Goal: Communication & Community: Answer question/provide support

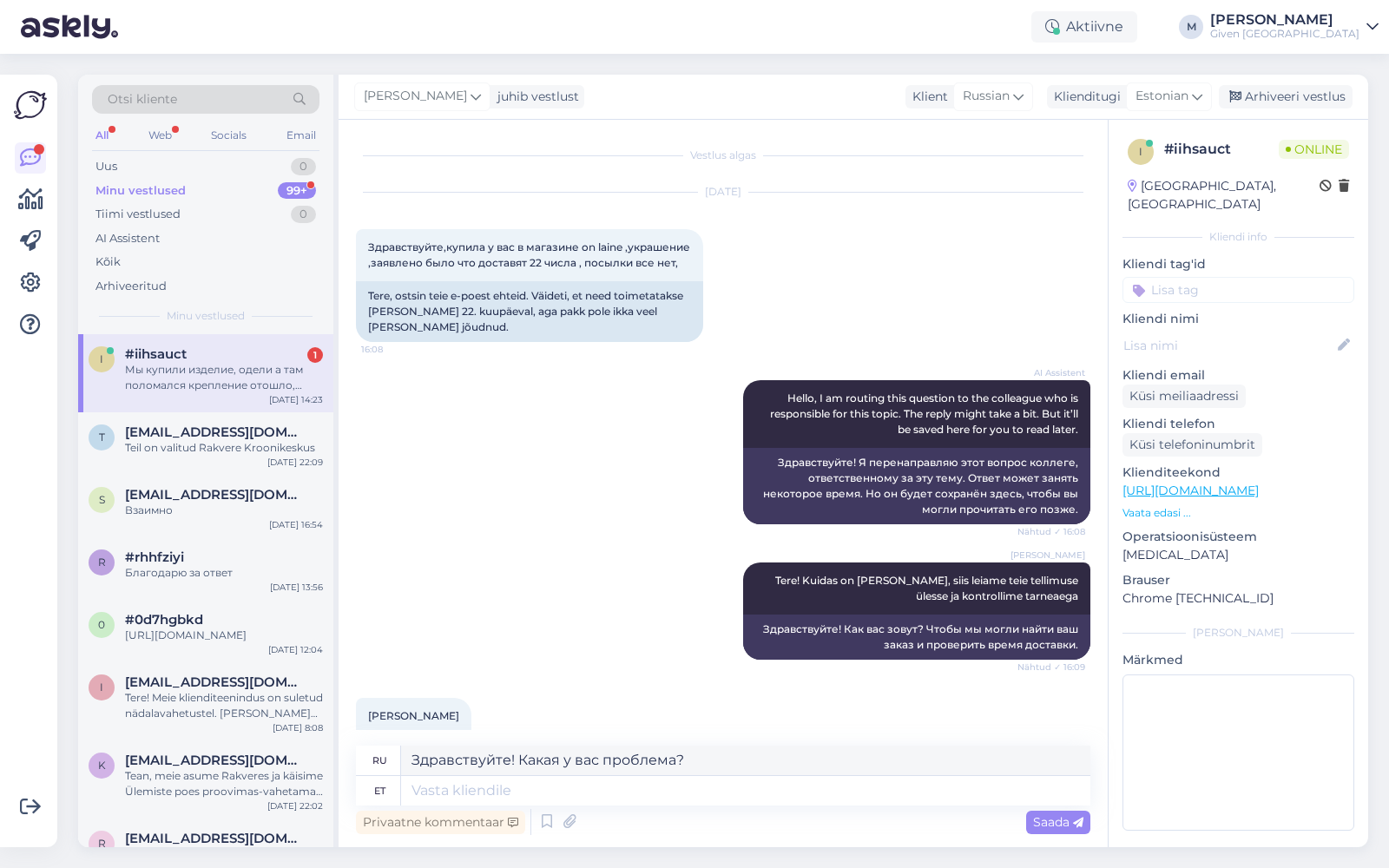
scroll to position [2634, 0]
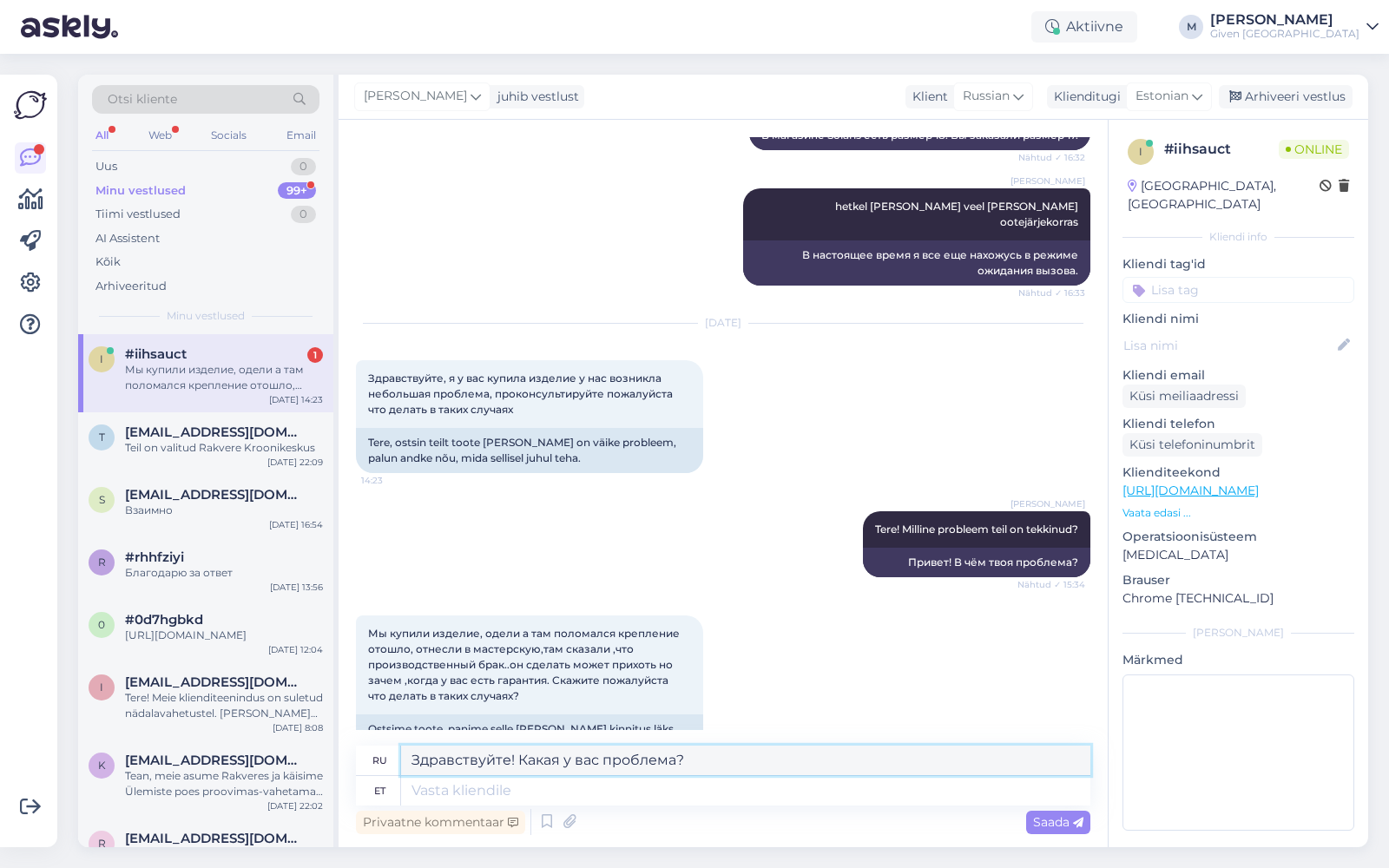
click at [605, 758] on textarea "Здравствуйте! Какая у вас проблема?" at bounding box center [746, 760] width 689 height 30
click at [659, 804] on textarea at bounding box center [746, 790] width 689 height 30
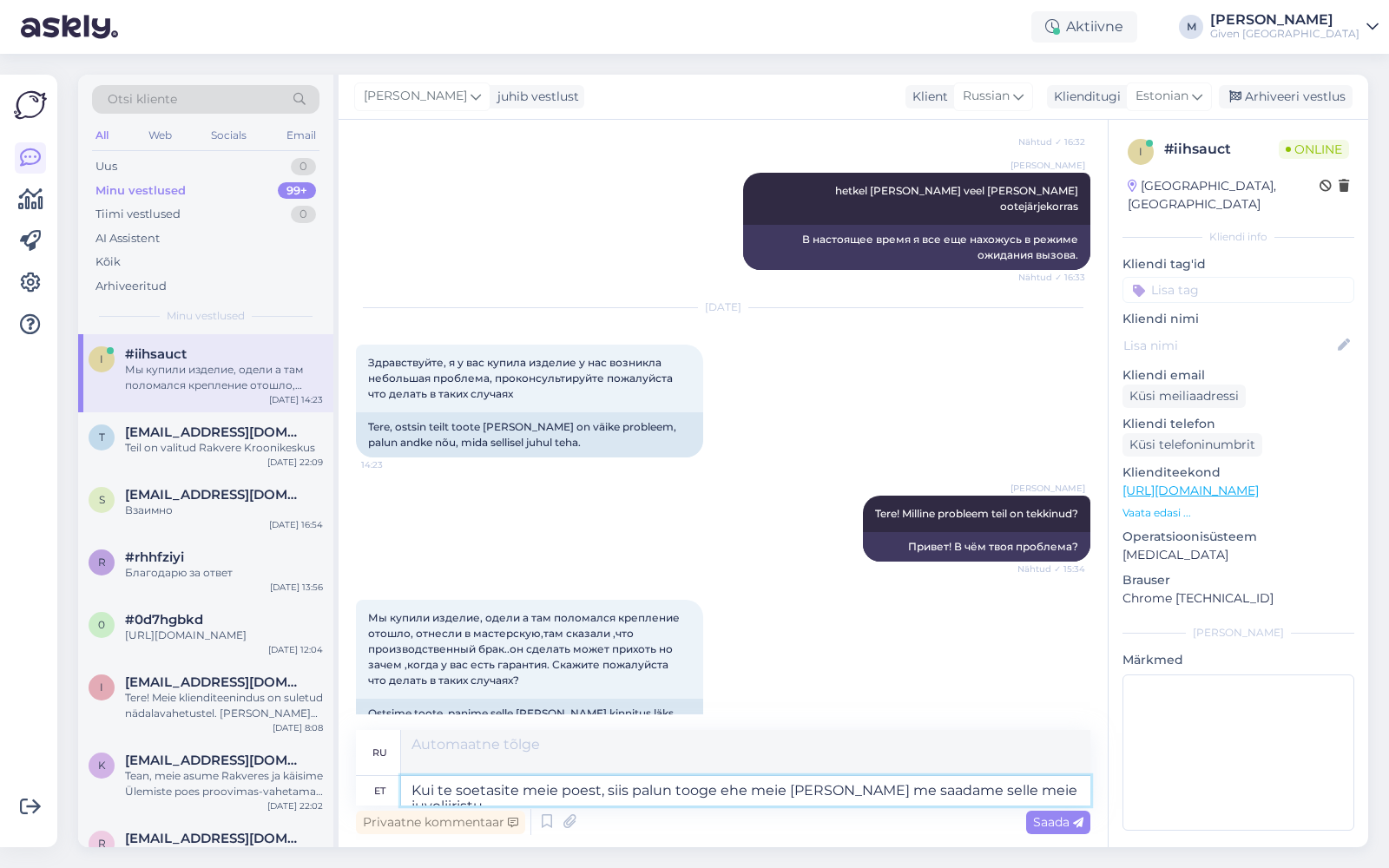
scroll to position [2652, 0]
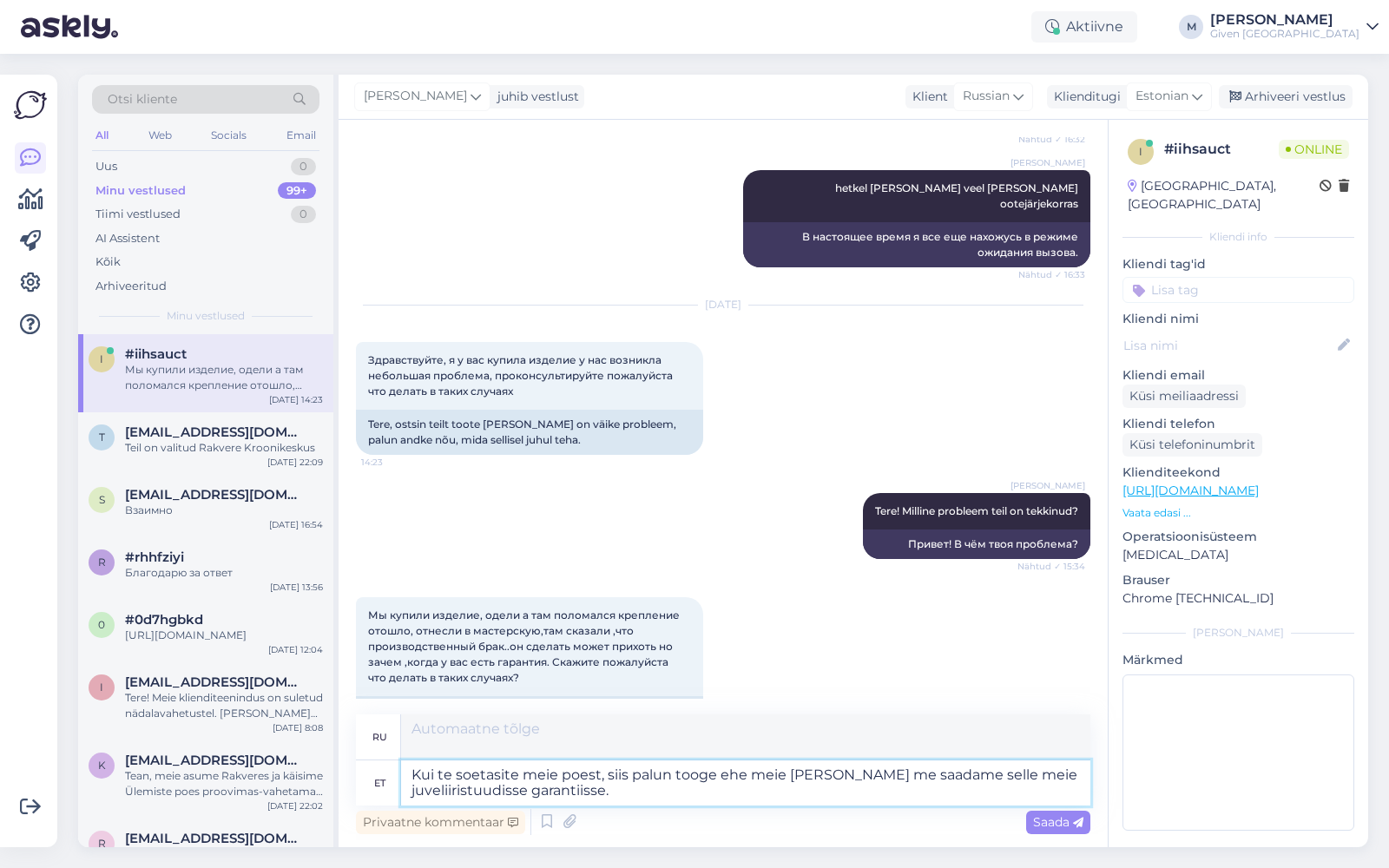
type textarea "Kui te soetasite meie poest, siis palun tooge ehe meie [PERSON_NAME] me saadame…"
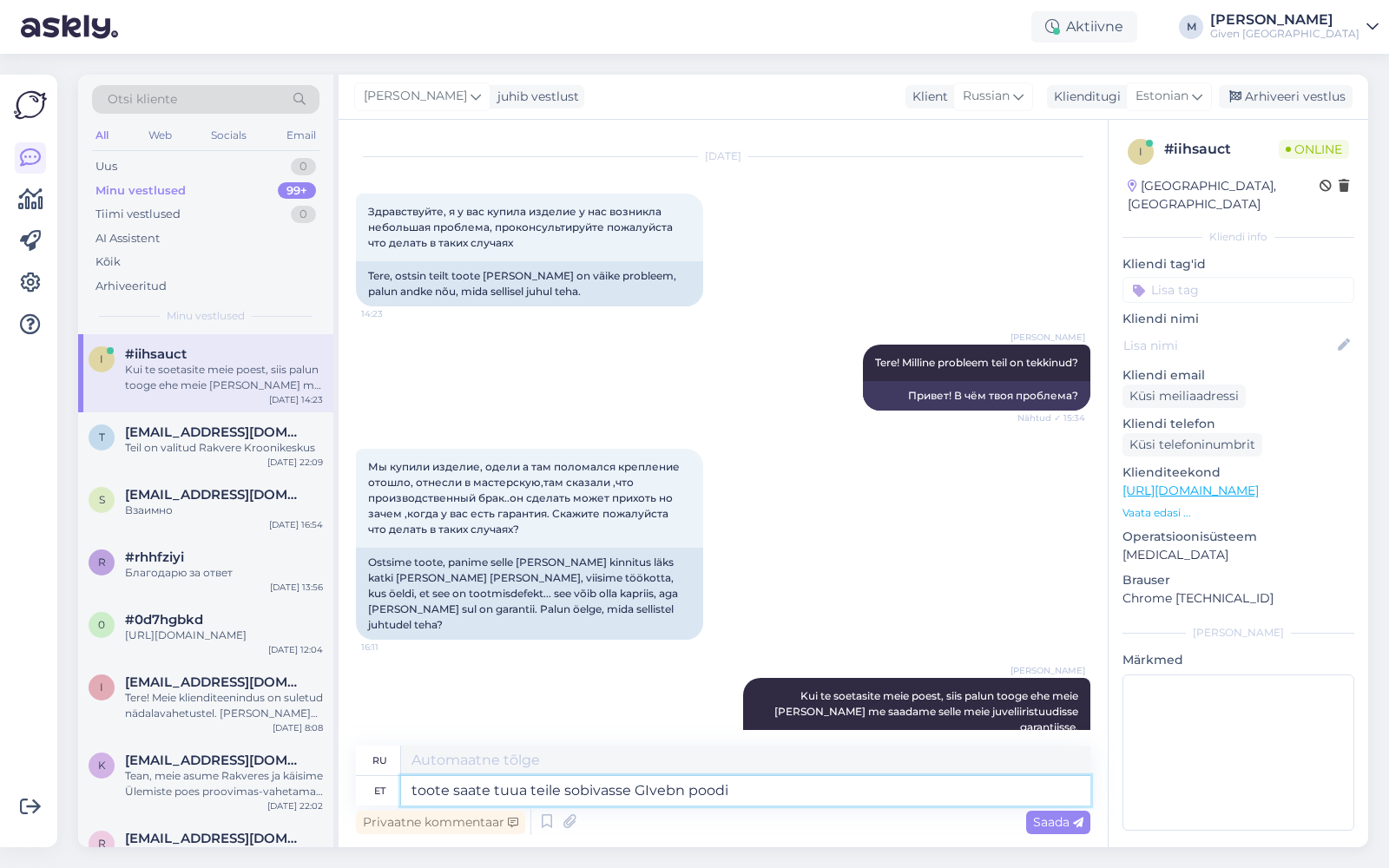
click at [648, 787] on textarea "toote saate tuua teile sobivasse GIvebn poodi" at bounding box center [746, 790] width 689 height 30
drag, startPoint x: 633, startPoint y: 788, endPoint x: 667, endPoint y: 788, distance: 34.0
click at [667, 788] on textarea "toote saate tuua teile sobivasse Given poodi" at bounding box center [746, 790] width 689 height 30
click at [747, 790] on textarea "toote saate tuua teile sobivasse meie poodi" at bounding box center [746, 790] width 689 height 30
type textarea "toote saate tuua teile sobivasse meie poodi"
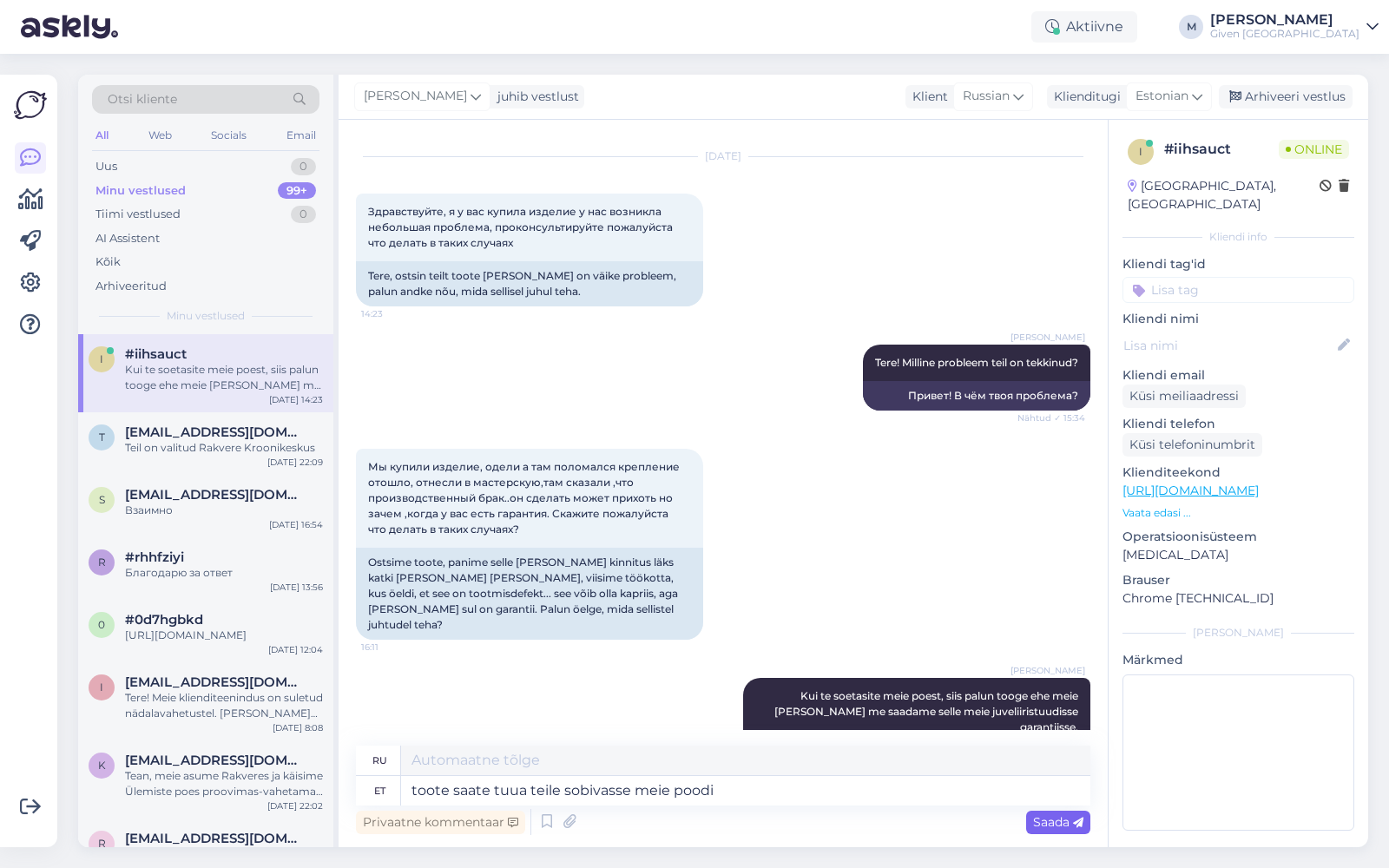
click at [1067, 823] on span "Saada" at bounding box center [1058, 822] width 50 height 15
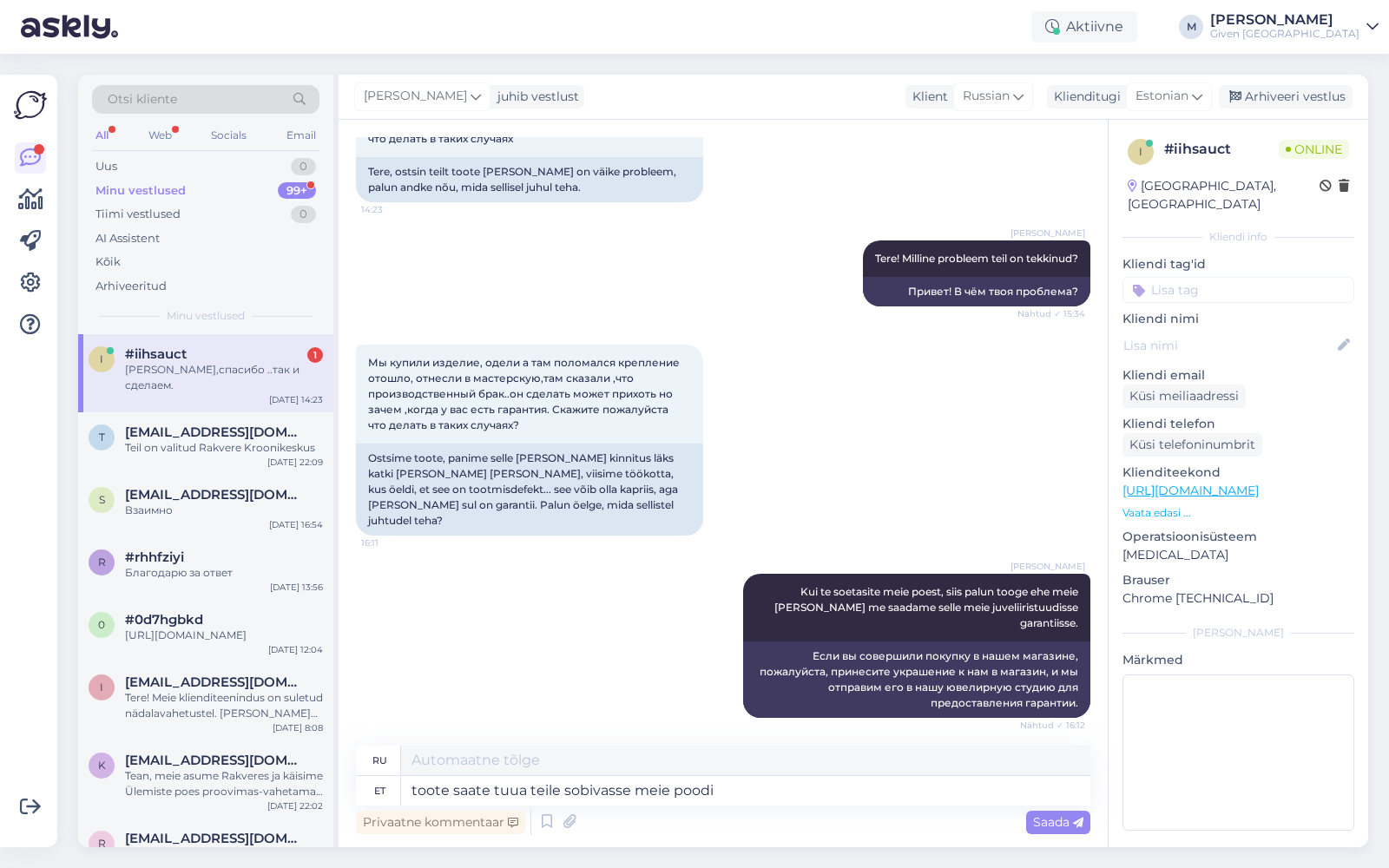
scroll to position [3009, 0]
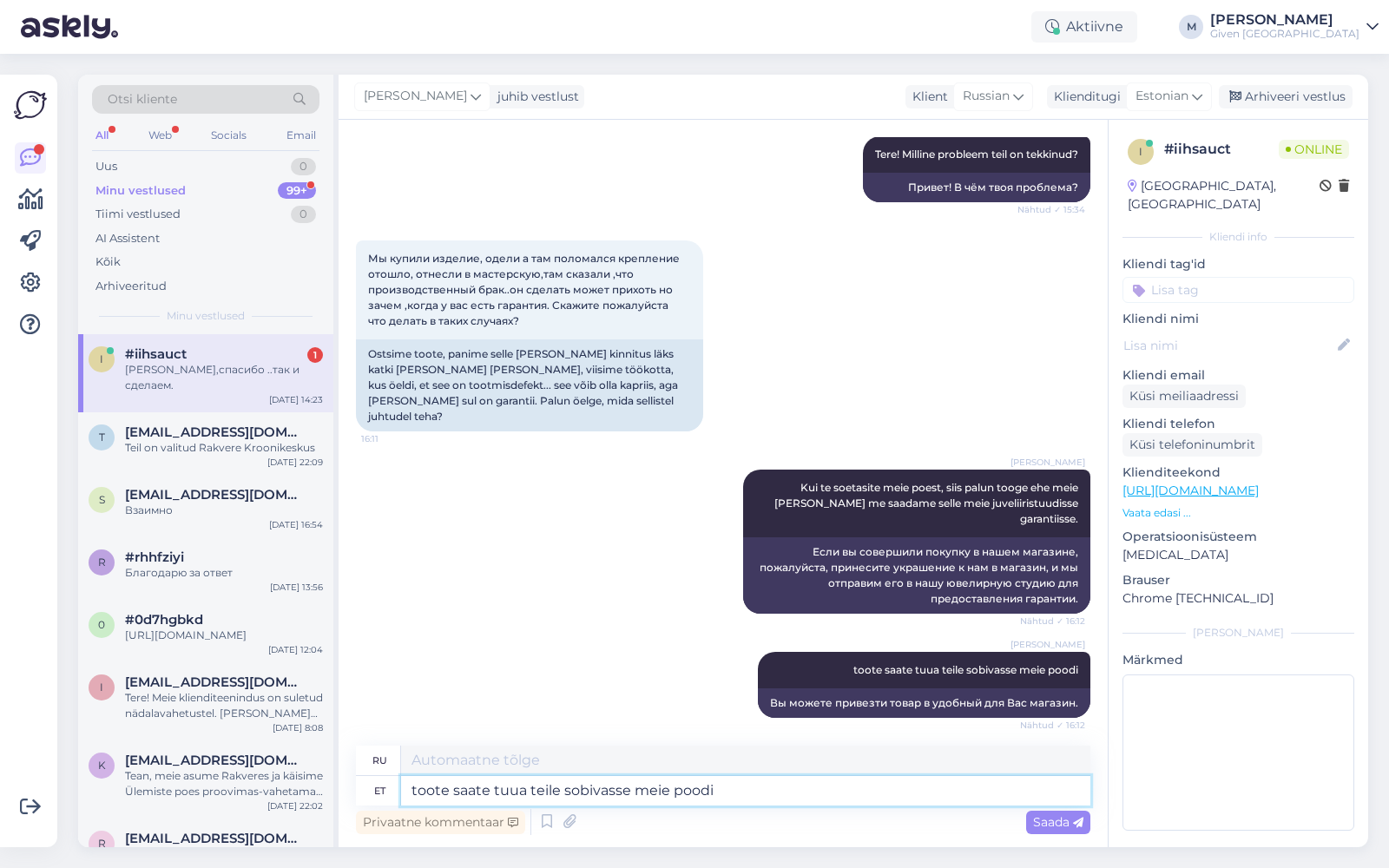
click at [461, 790] on textarea "toote saate tuua teile sobivasse meie poodi" at bounding box center [746, 790] width 689 height 30
type textarea "Ilusat õhtut!"
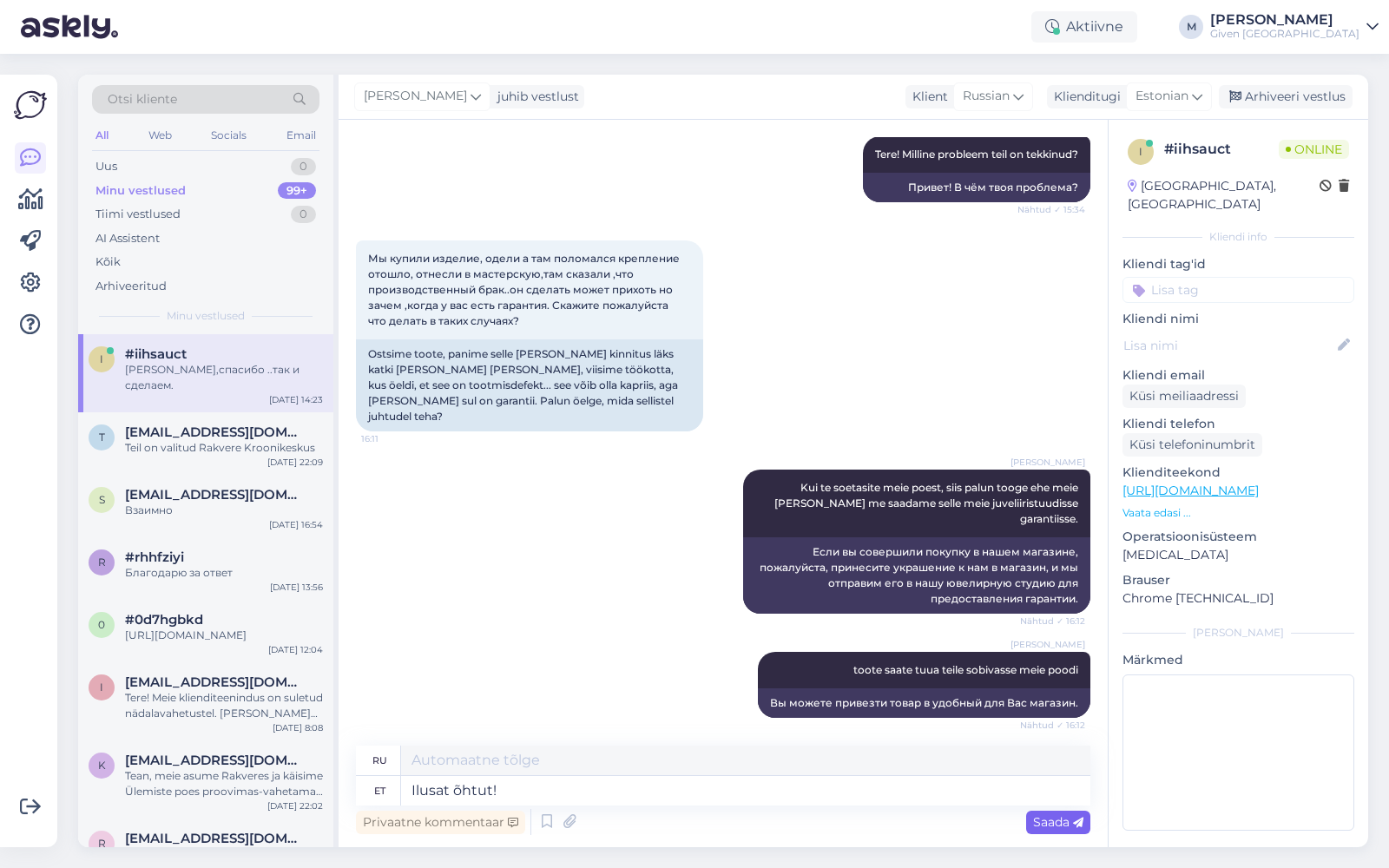
click at [1045, 823] on span "Saada" at bounding box center [1058, 822] width 50 height 15
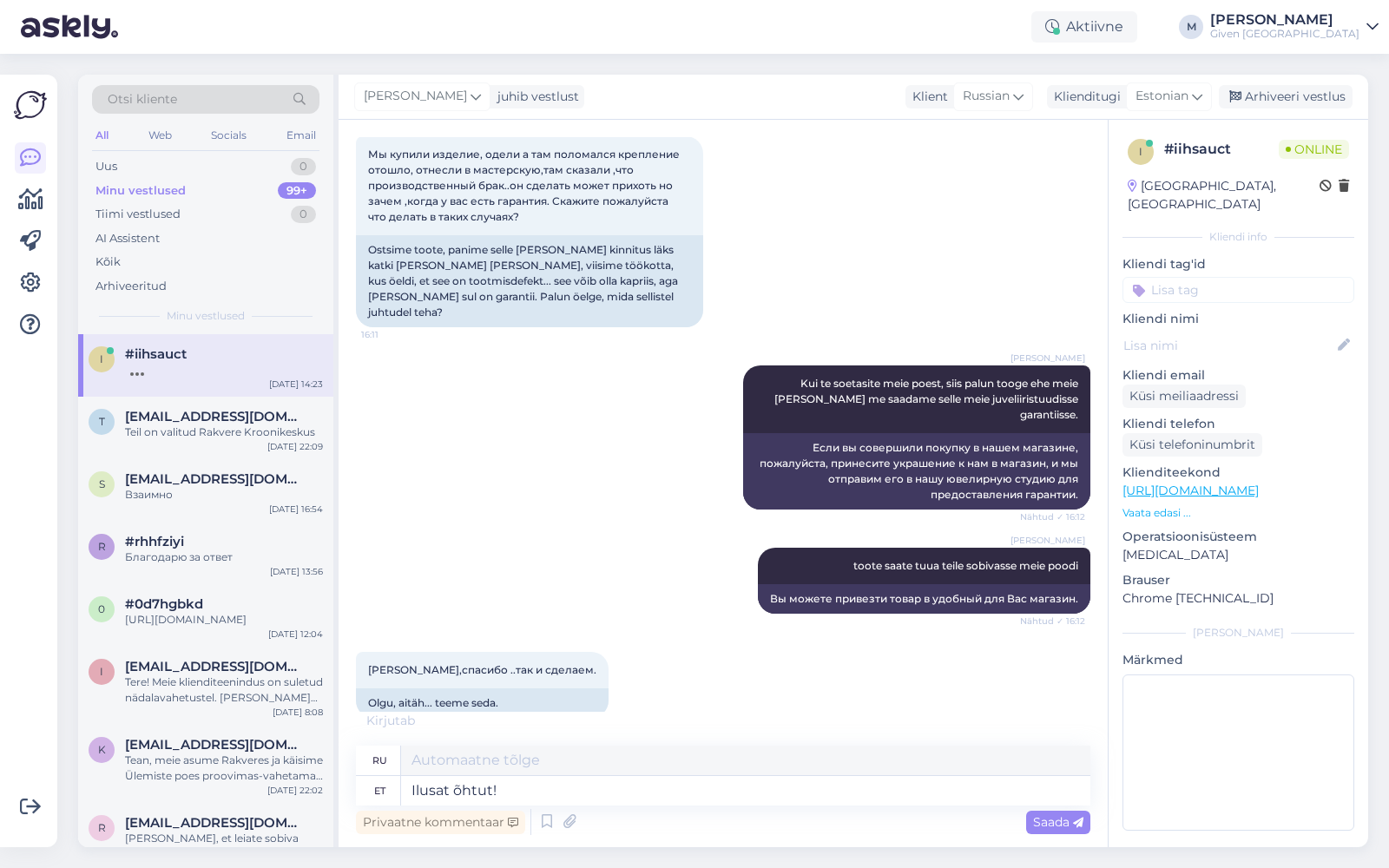
scroll to position [3217, 0]
